Goal: Find specific page/section: Find specific page/section

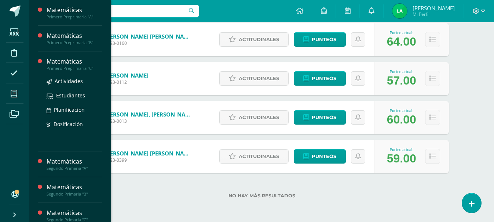
click at [57, 62] on div "Matemáticas" at bounding box center [75, 61] width 56 height 8
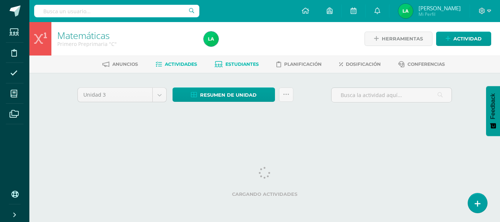
click at [251, 62] on span "Estudiantes" at bounding box center [241, 64] width 33 height 6
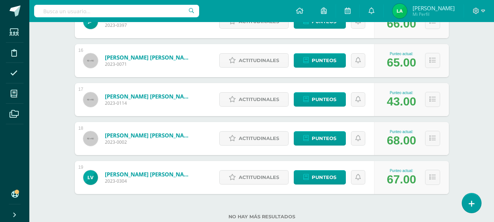
scroll to position [720, 0]
